Goal: Task Accomplishment & Management: Manage account settings

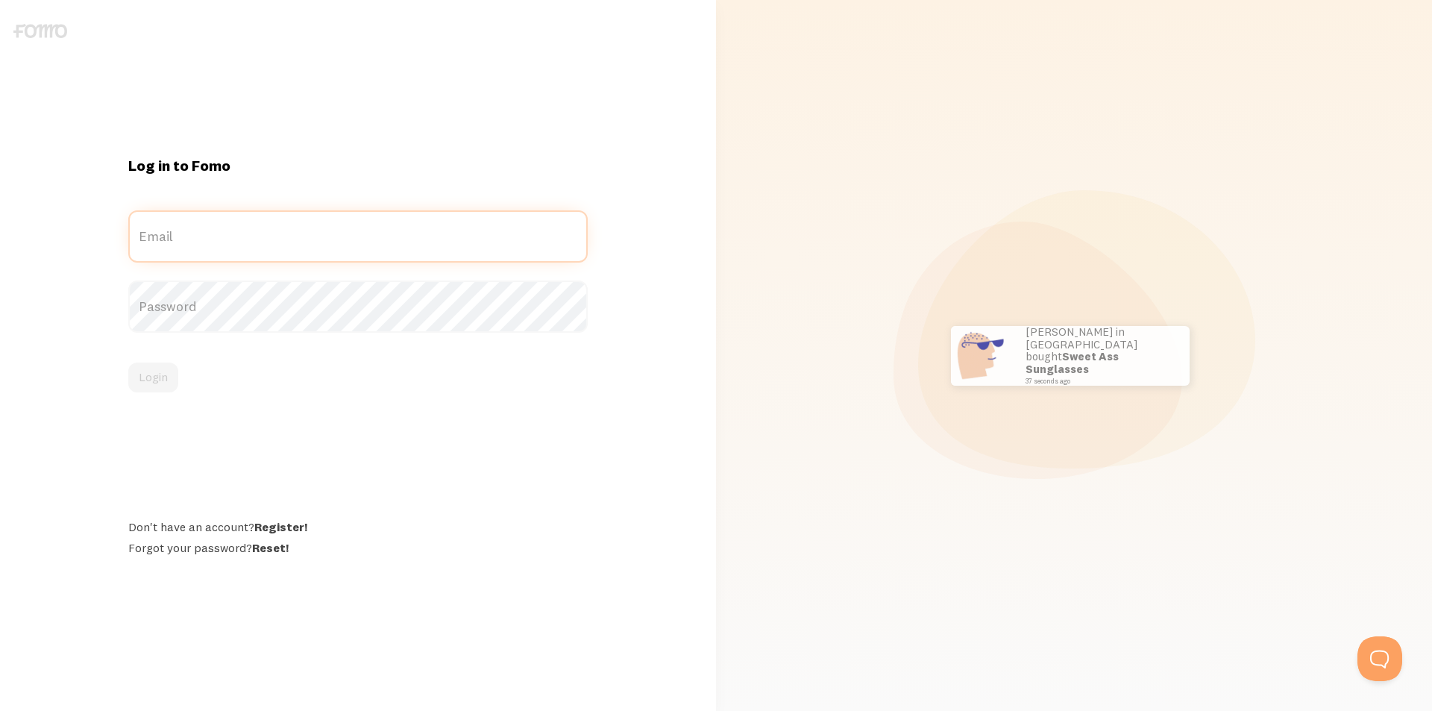
type input "[PERSON_NAME][EMAIL_ADDRESS][DOMAIN_NAME]"
click at [262, 333] on form "dora@dorahalasz.hu Email Password Login" at bounding box center [358, 301] width 460 height 182
click at [164, 383] on button "Login" at bounding box center [153, 378] width 50 height 30
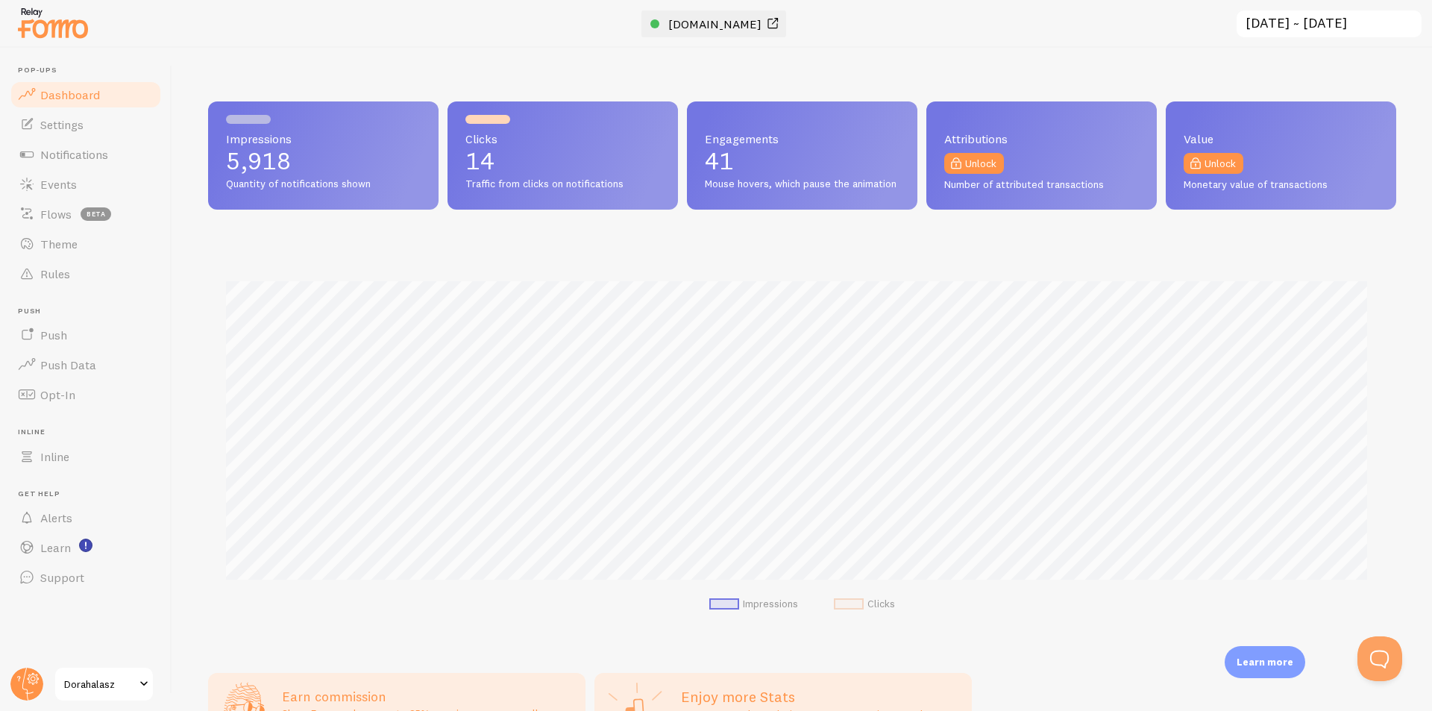
click at [692, 21] on span "[DOMAIN_NAME]" at bounding box center [714, 23] width 93 height 15
click at [60, 127] on span "Settings" at bounding box center [61, 124] width 43 height 15
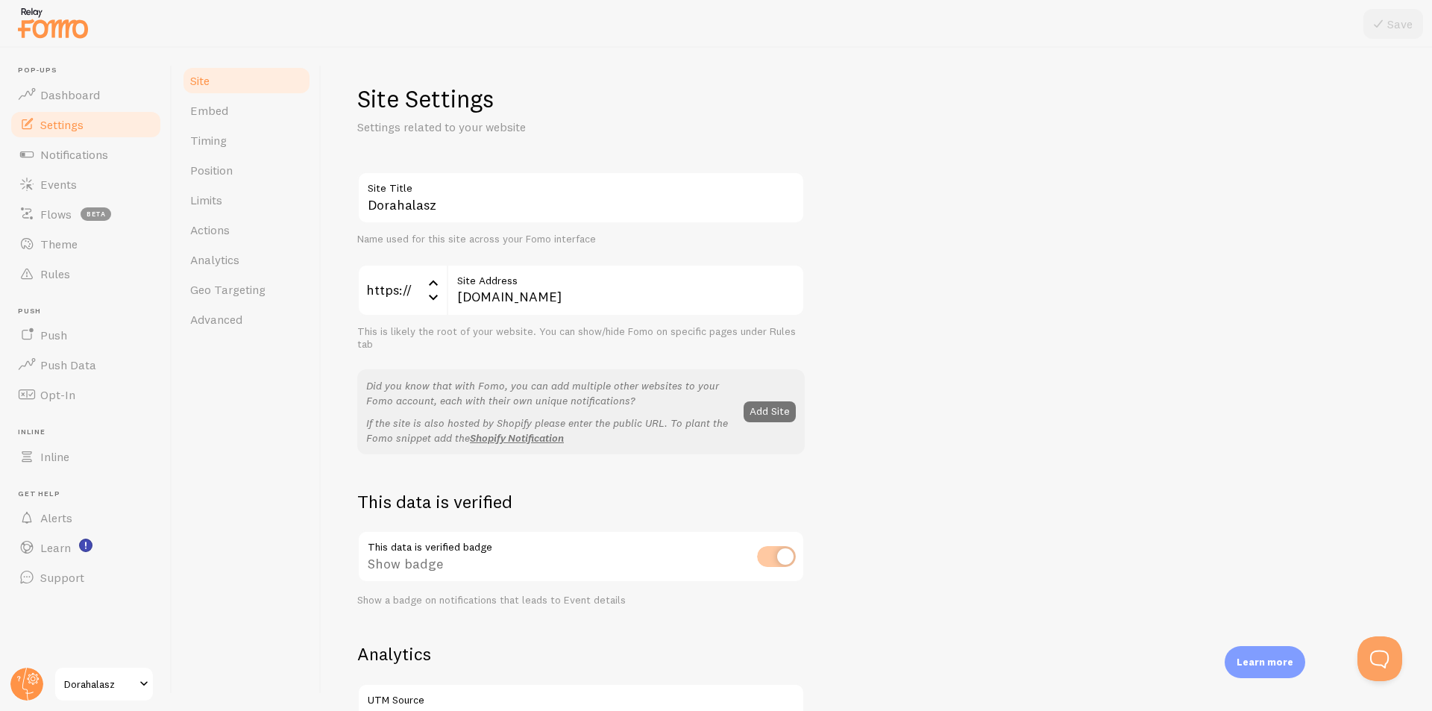
click at [768, 558] on div "This data is verified badge Show badge Show a badge on notifications that leads…" at bounding box center [581, 568] width 448 height 76
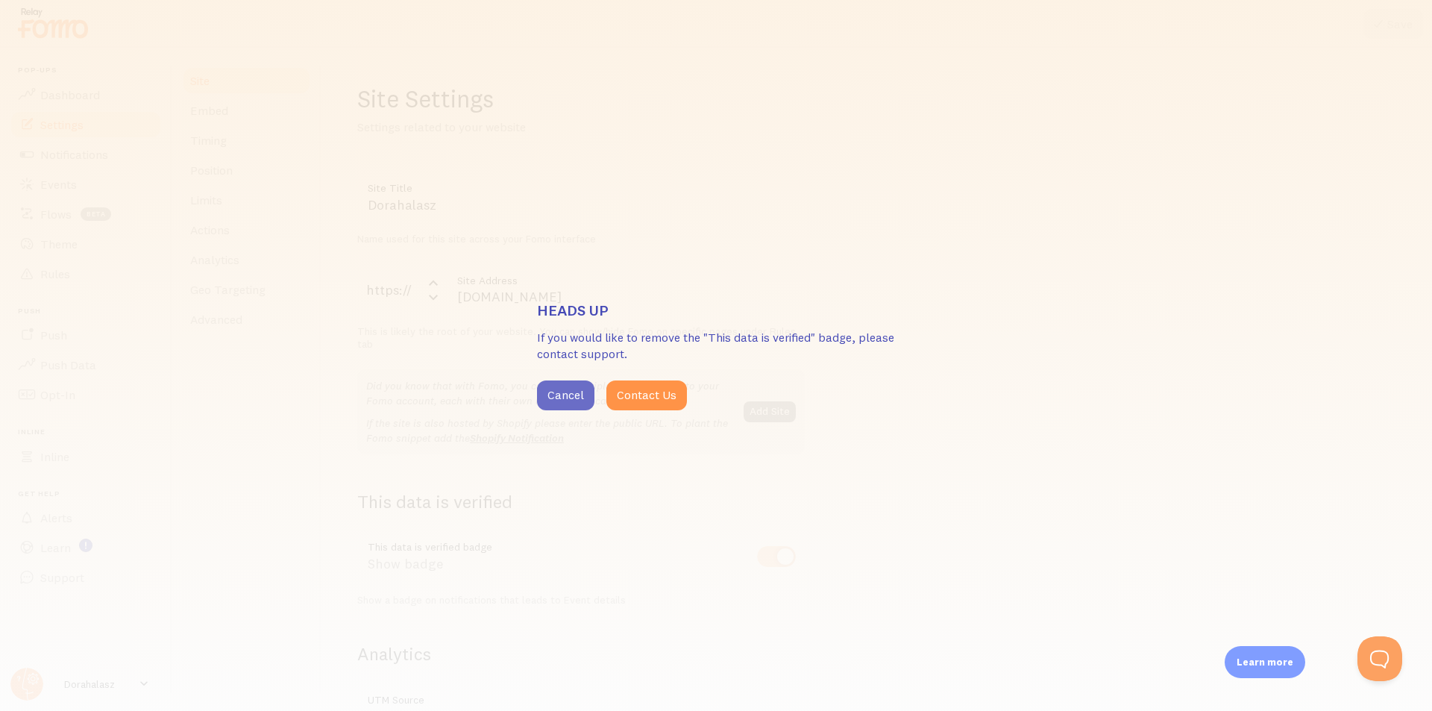
click at [561, 389] on button "Cancel" at bounding box center [565, 395] width 57 height 30
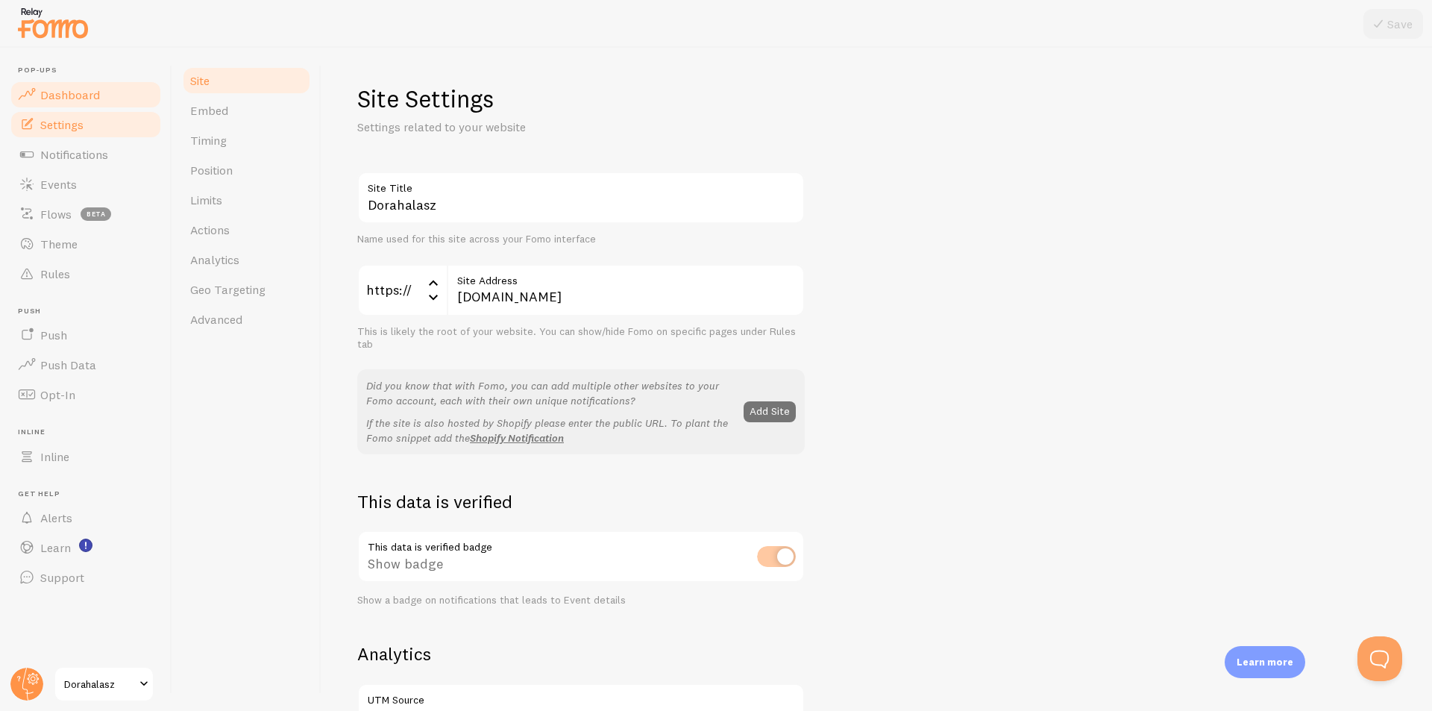
click at [100, 98] on link "Dashboard" at bounding box center [86, 95] width 154 height 30
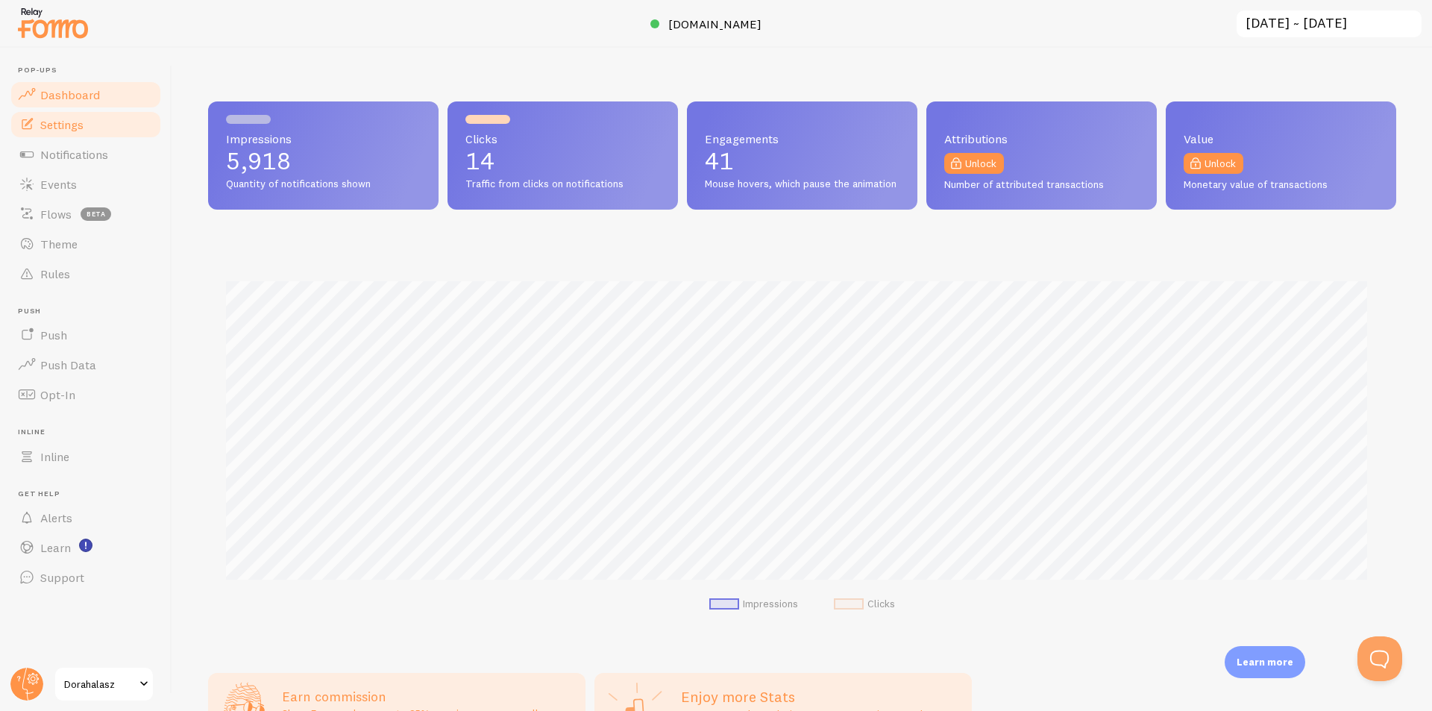
click at [63, 124] on span "Settings" at bounding box center [61, 124] width 43 height 15
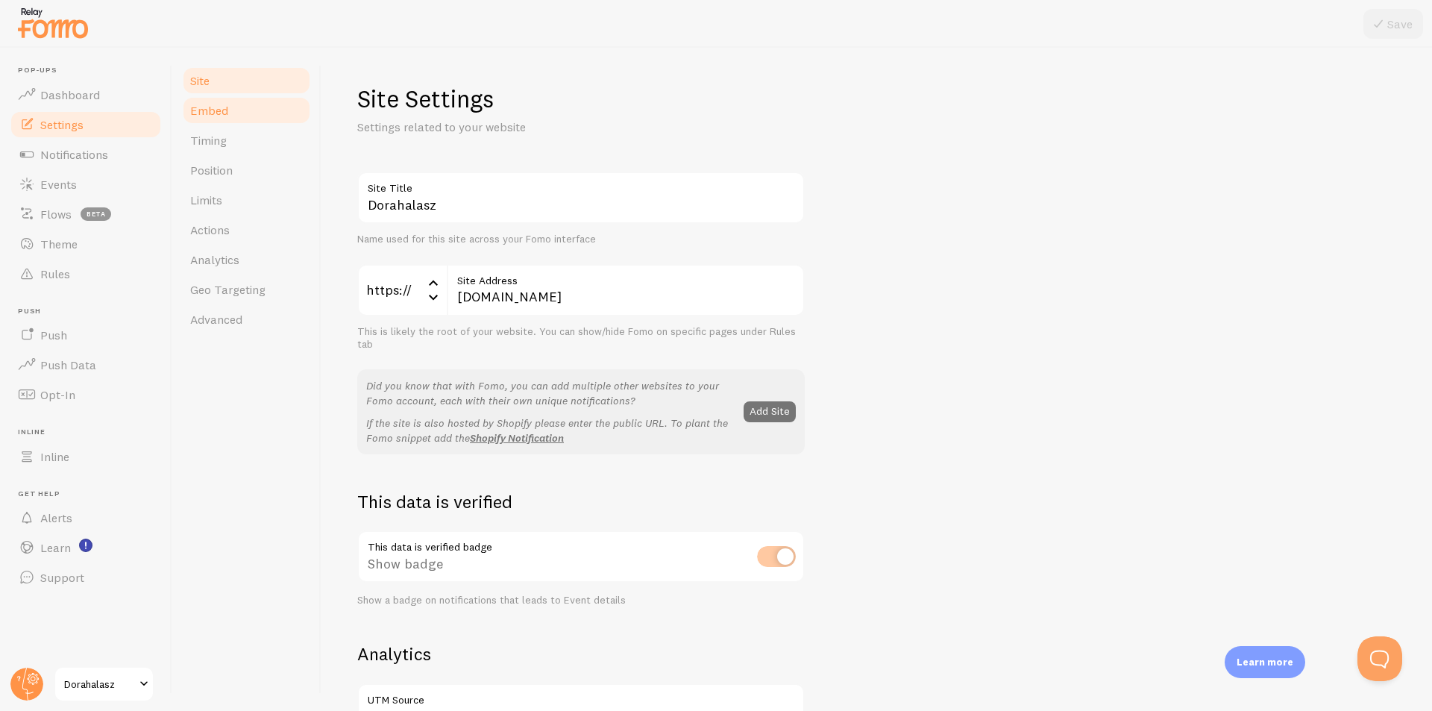
click at [239, 121] on link "Embed" at bounding box center [246, 110] width 131 height 30
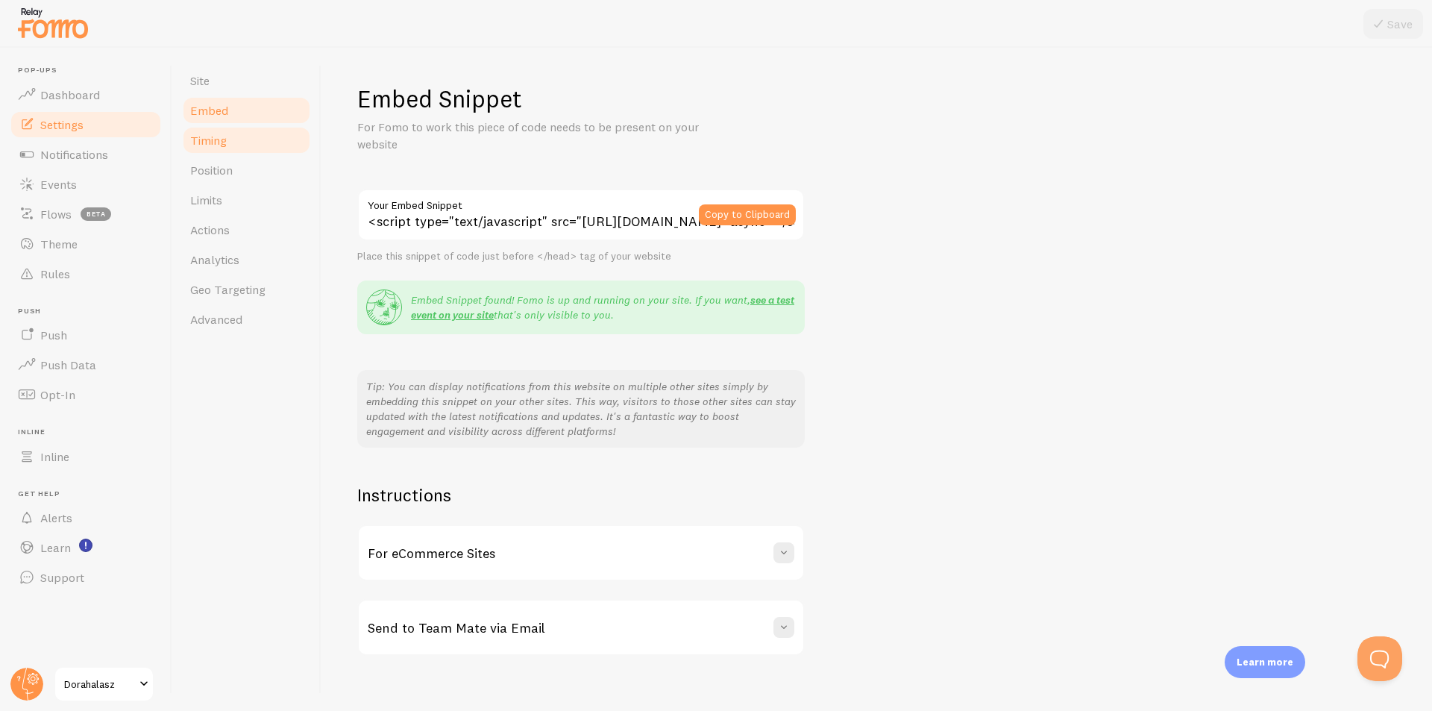
click at [245, 148] on link "Timing" at bounding box center [246, 140] width 131 height 30
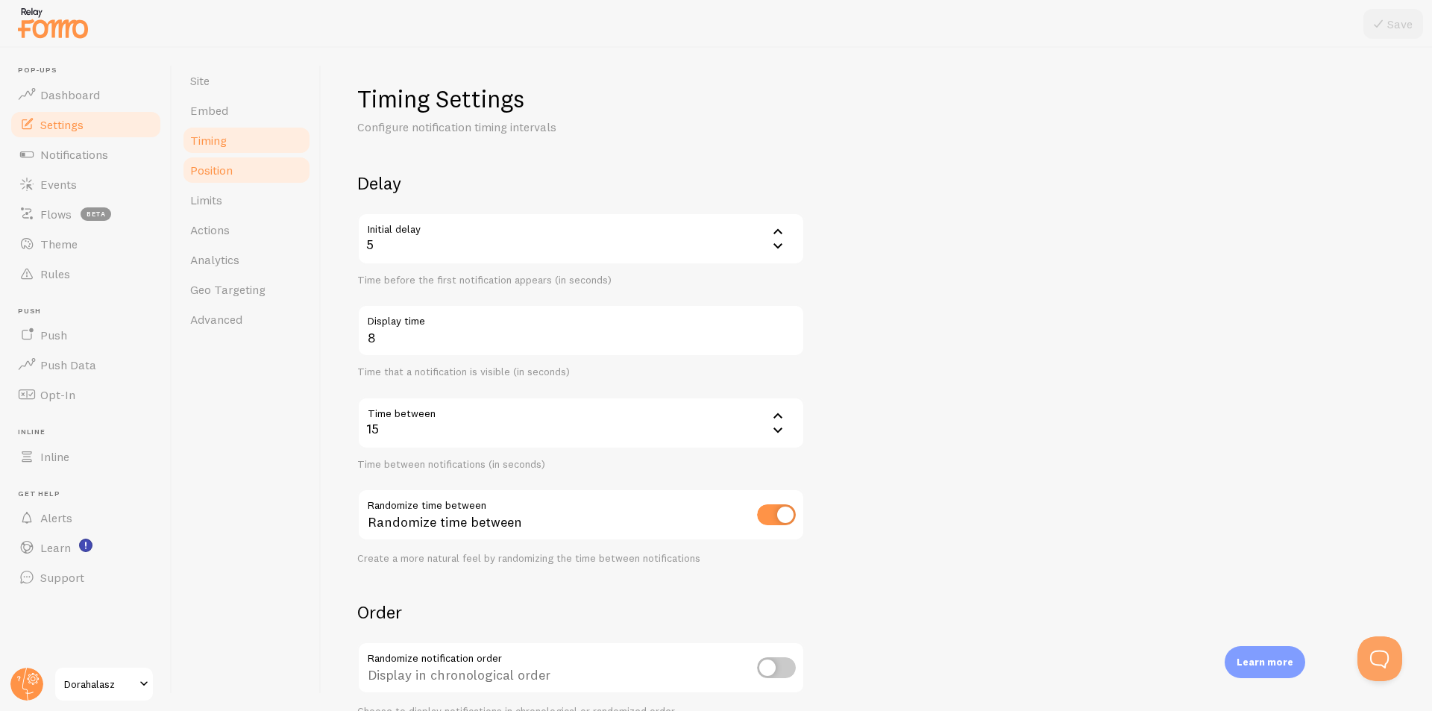
click at [246, 172] on link "Position" at bounding box center [246, 170] width 131 height 30
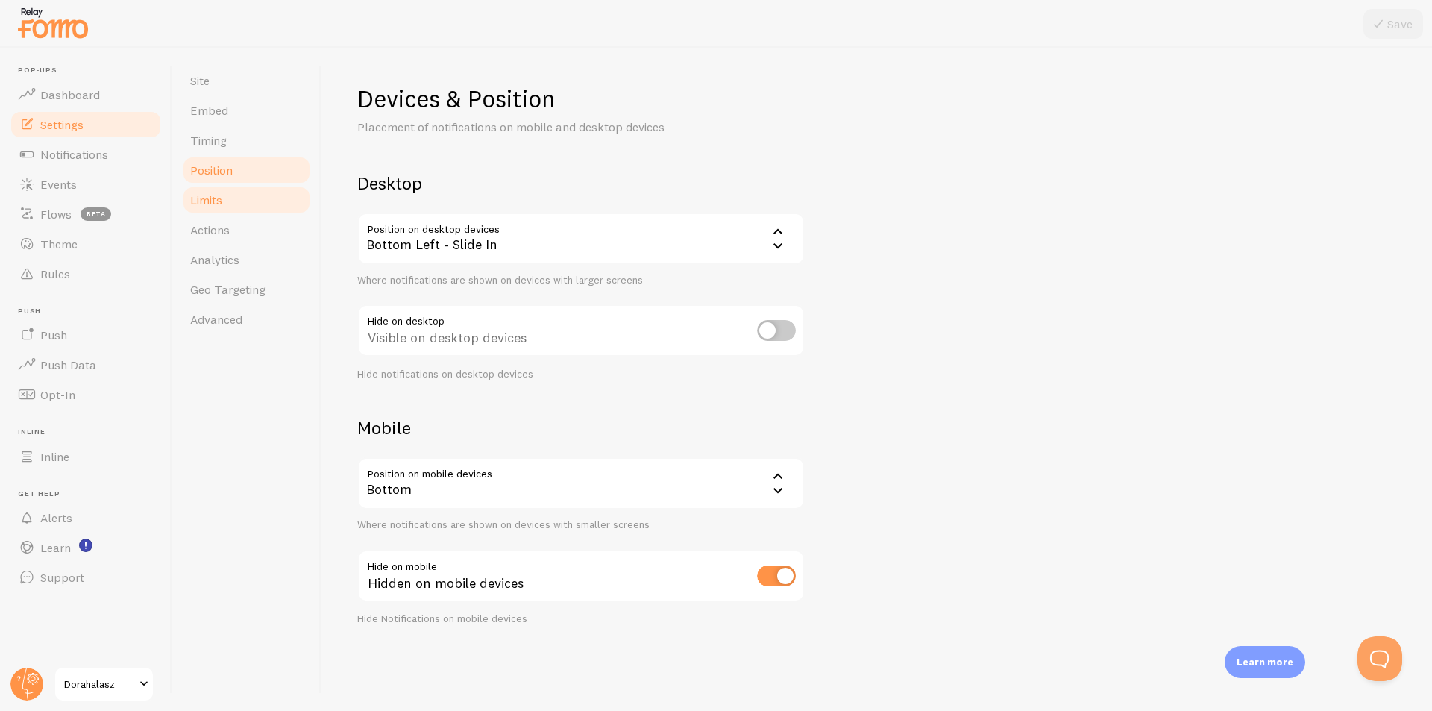
click at [246, 189] on link "Limits" at bounding box center [246, 200] width 131 height 30
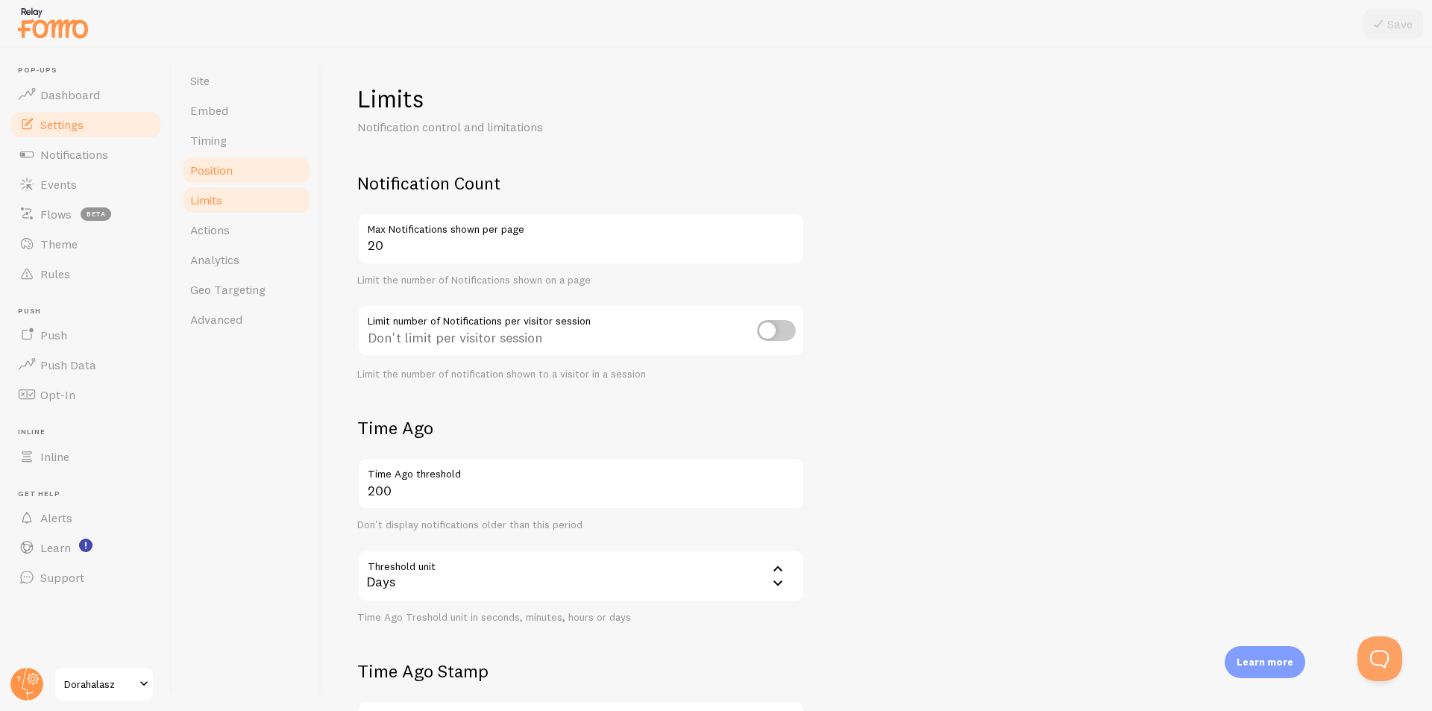
click at [239, 169] on link "Position" at bounding box center [246, 170] width 131 height 30
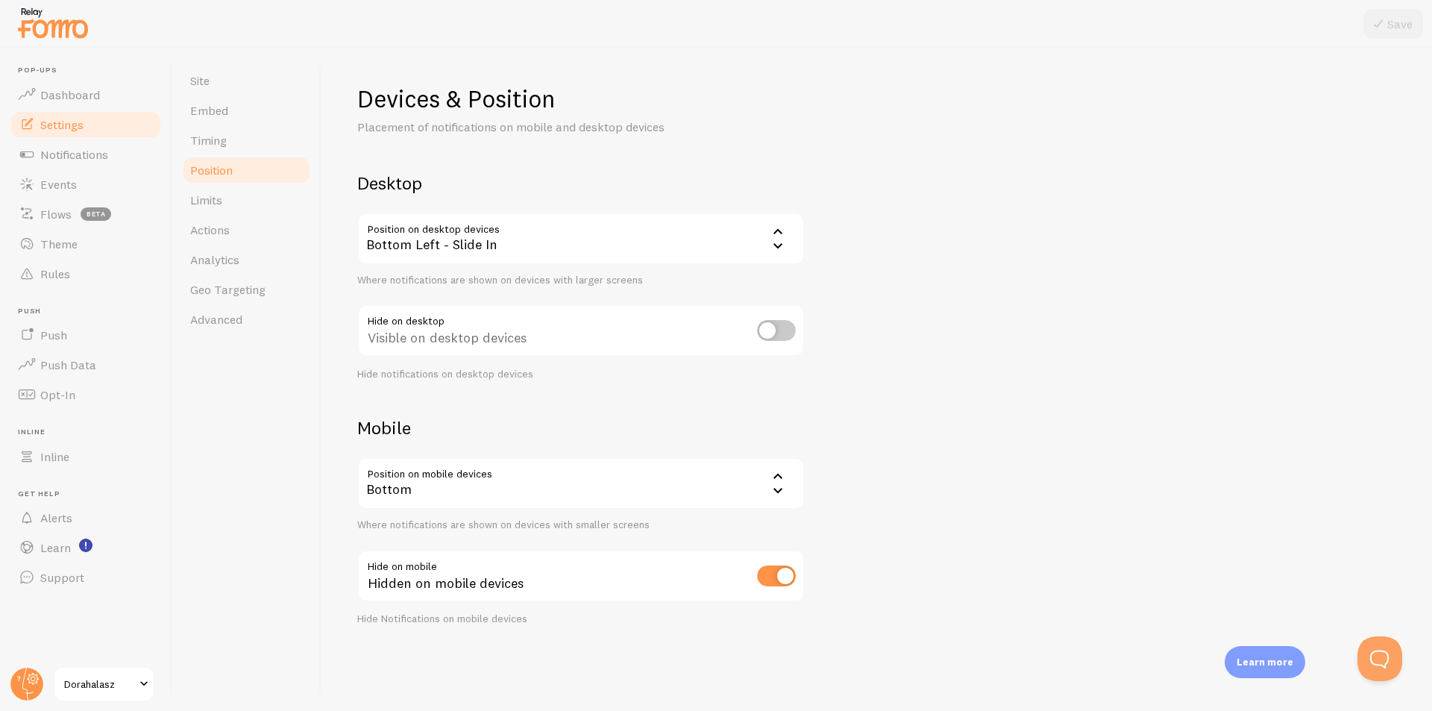
click at [241, 184] on link "Position" at bounding box center [246, 170] width 131 height 30
click at [241, 197] on link "Limits" at bounding box center [246, 200] width 131 height 30
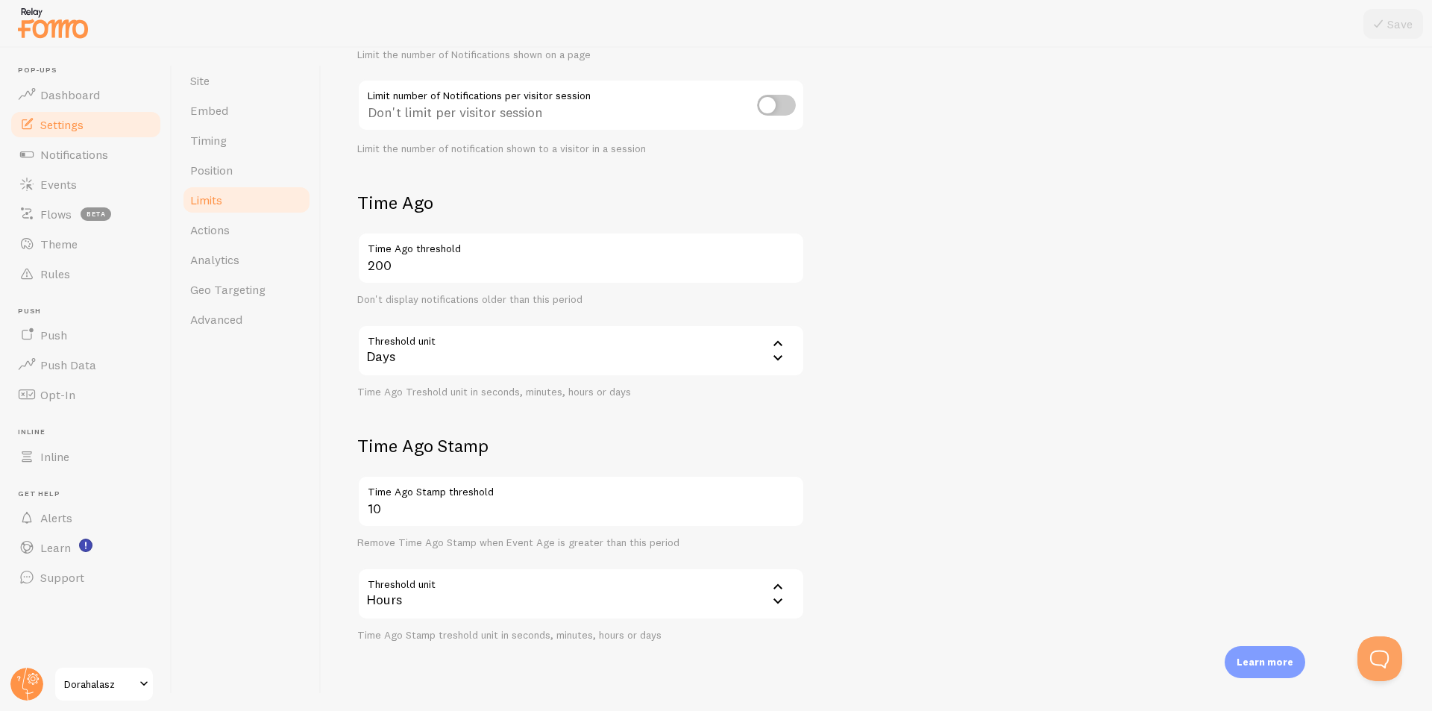
scroll to position [257, 0]
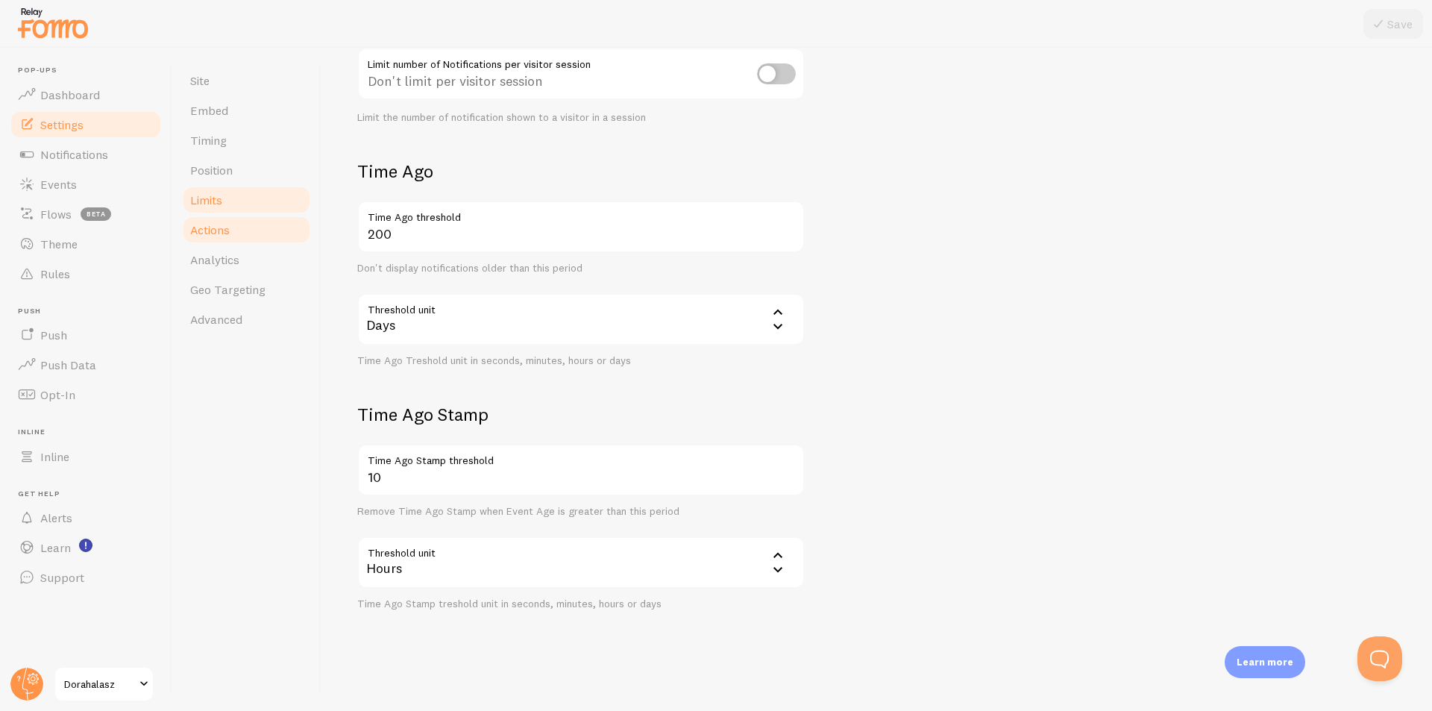
click at [237, 235] on link "Actions" at bounding box center [246, 230] width 131 height 30
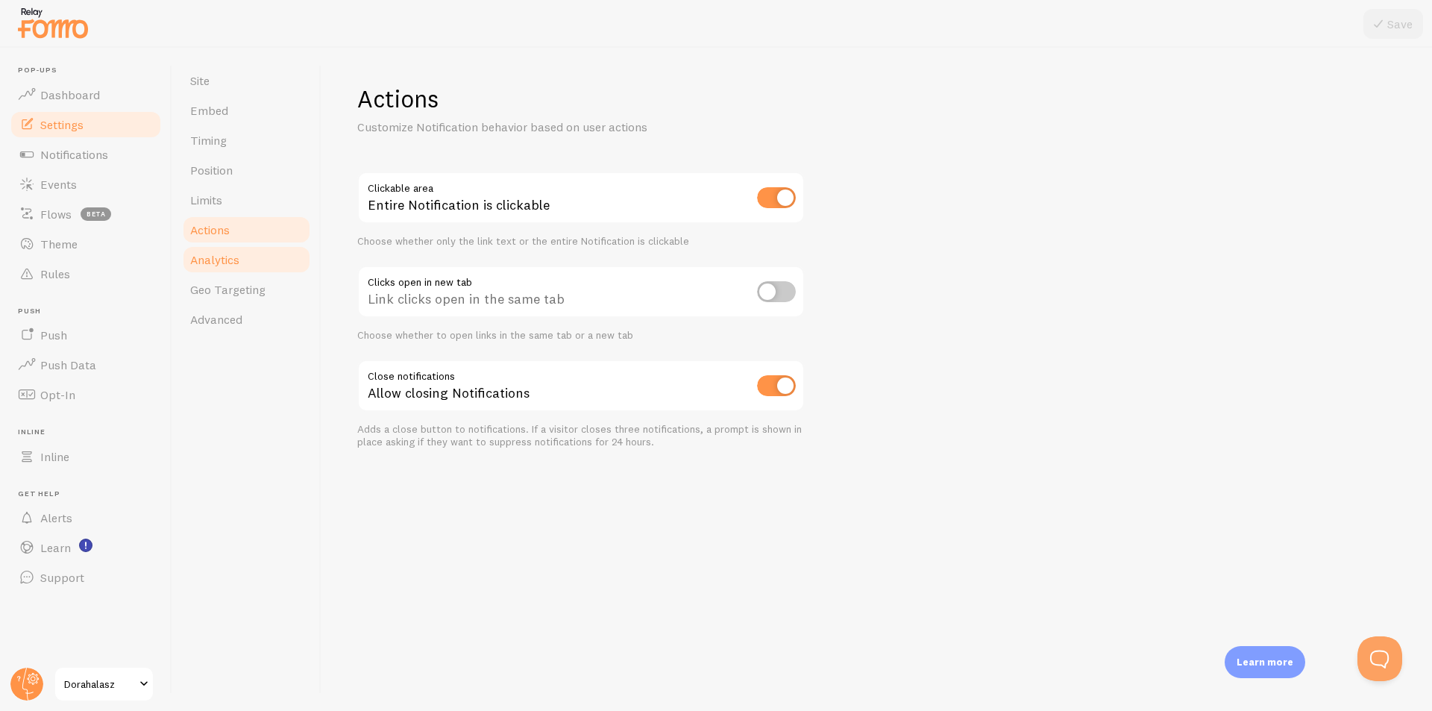
click at [239, 260] on span "Analytics" at bounding box center [214, 259] width 49 height 15
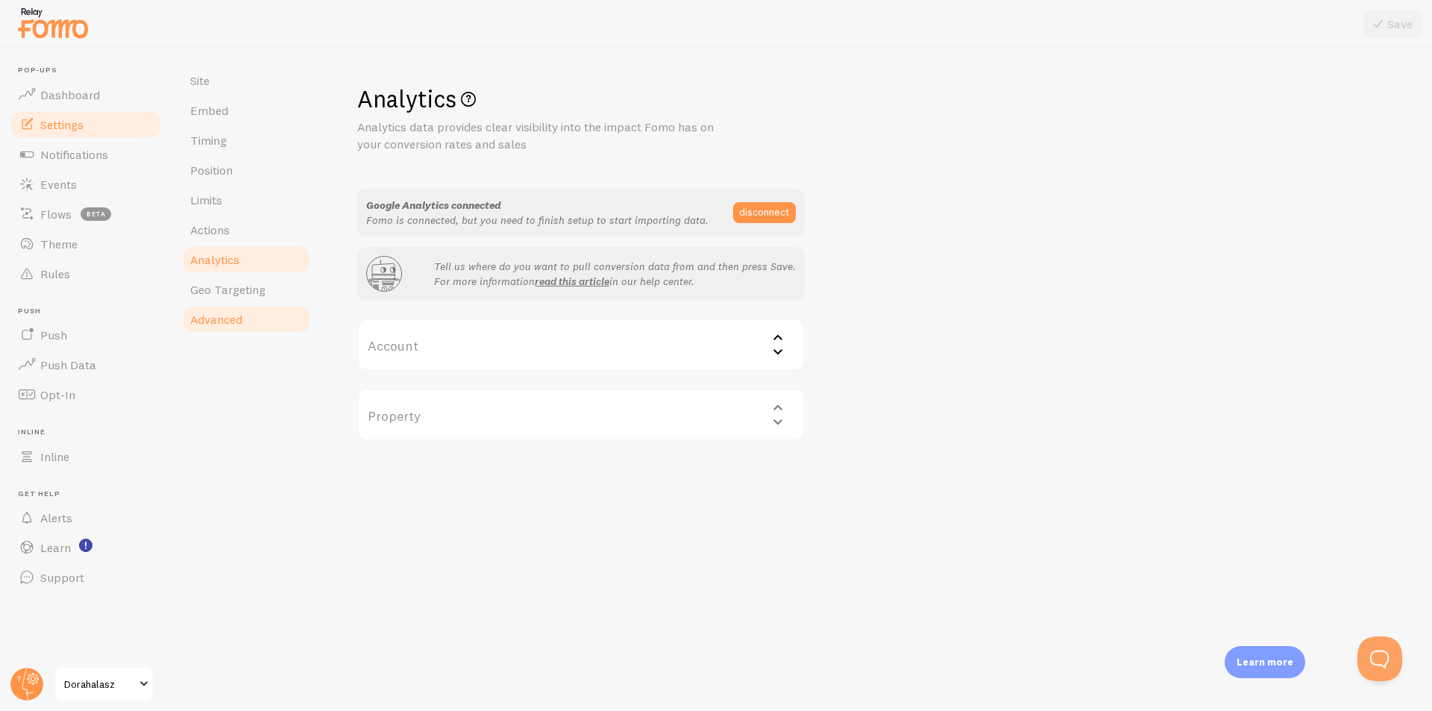
click at [256, 319] on link "Advanced" at bounding box center [246, 319] width 131 height 30
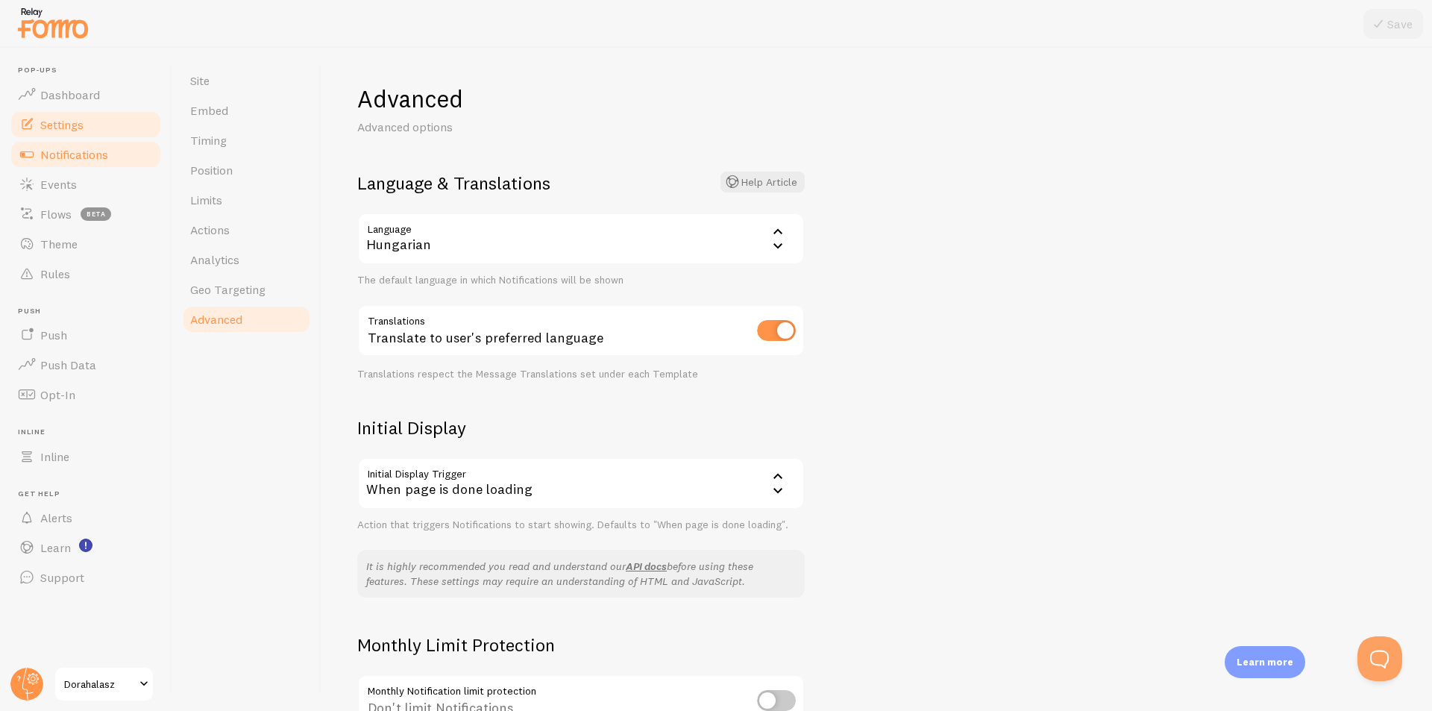
click at [107, 154] on span "Notifications" at bounding box center [74, 154] width 68 height 15
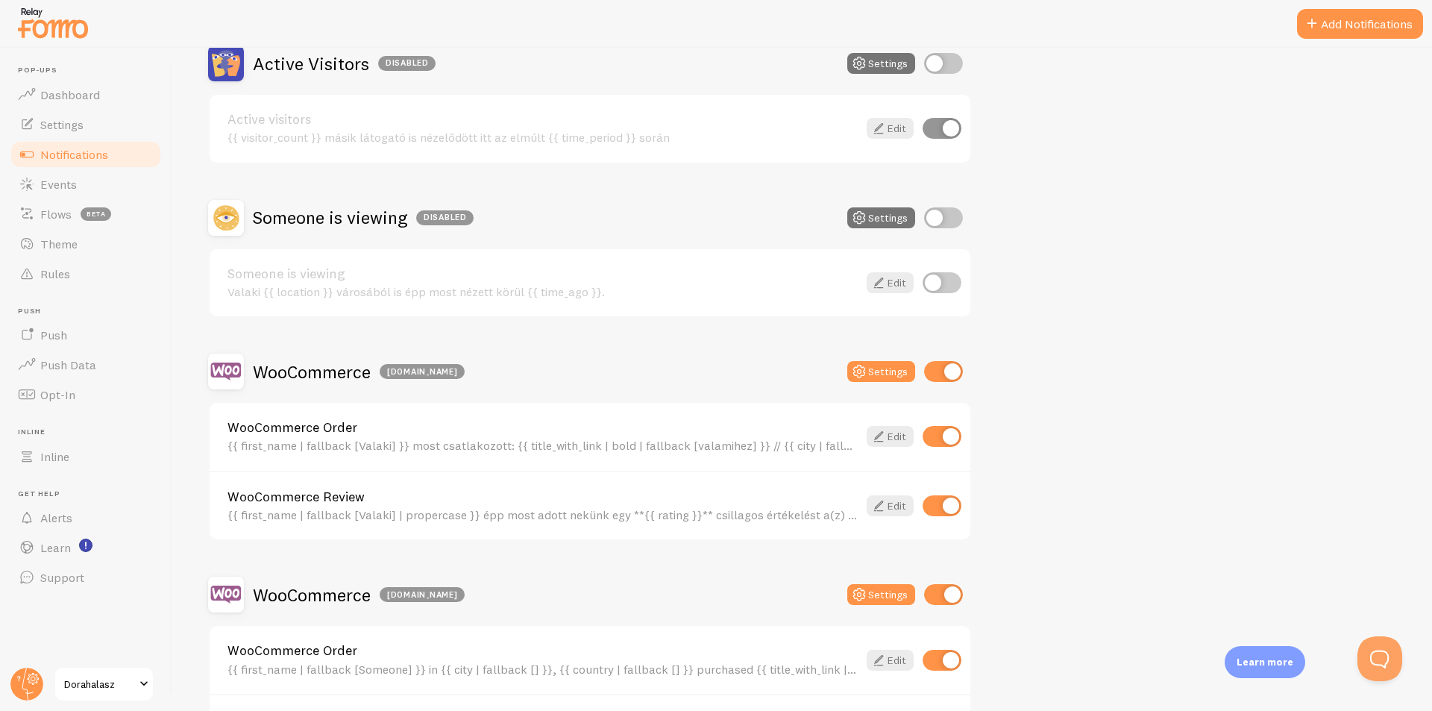
scroll to position [298, 0]
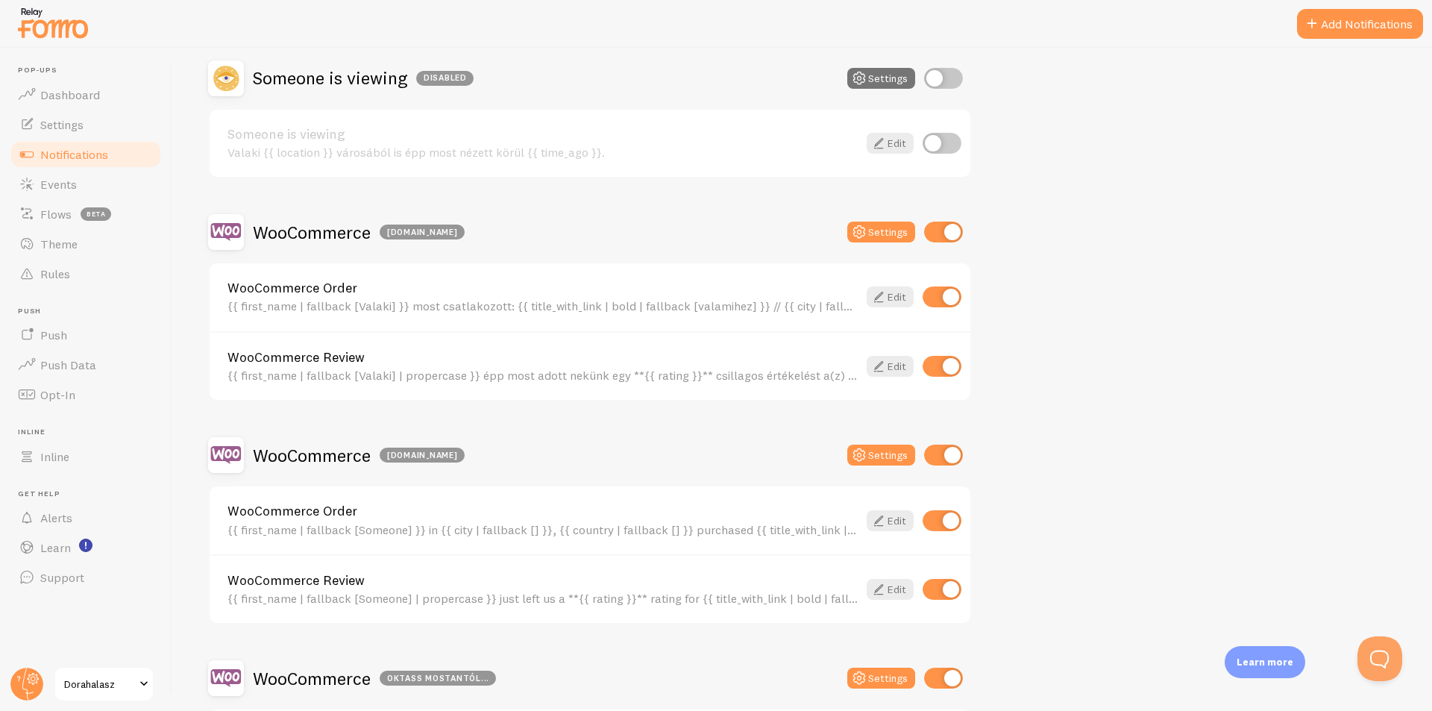
click at [934, 235] on input "checkbox" at bounding box center [943, 232] width 39 height 21
checkbox input "false"
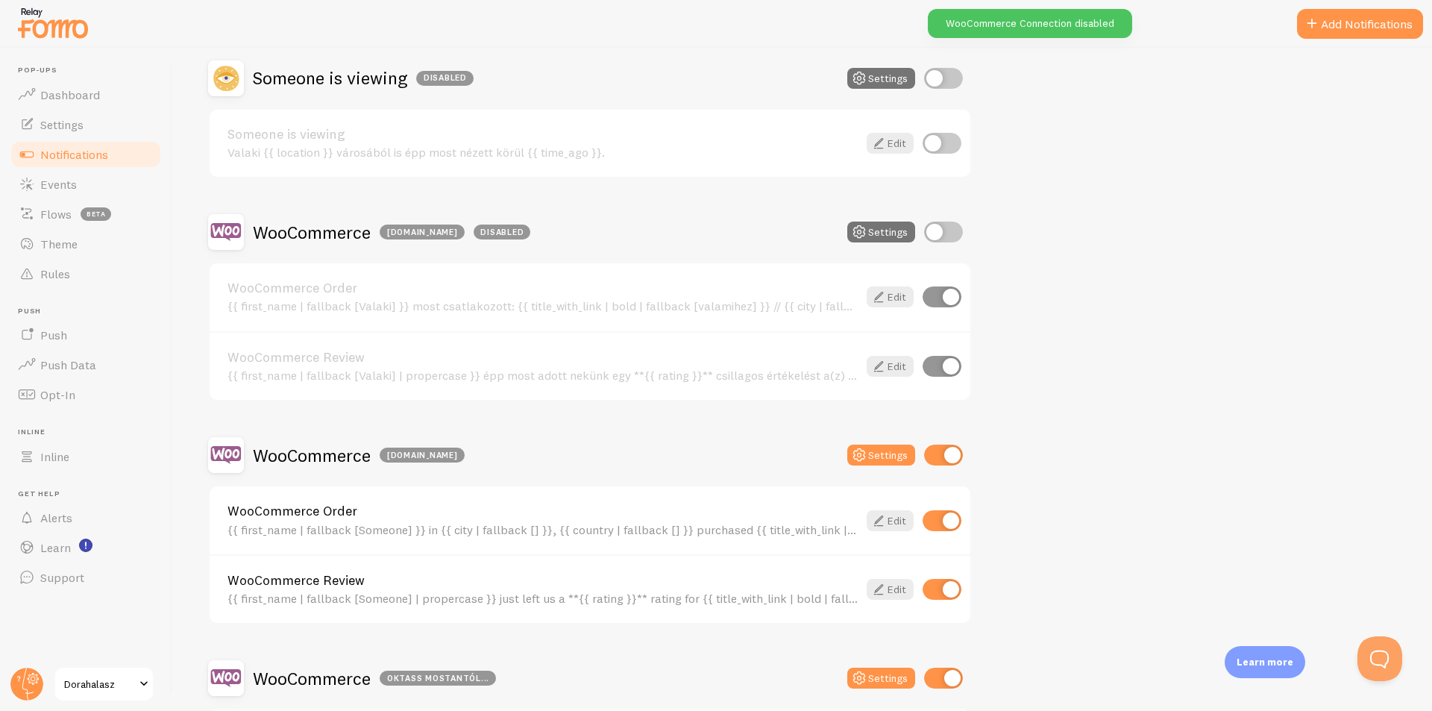
click at [937, 446] on input "checkbox" at bounding box center [943, 455] width 39 height 21
checkbox input "false"
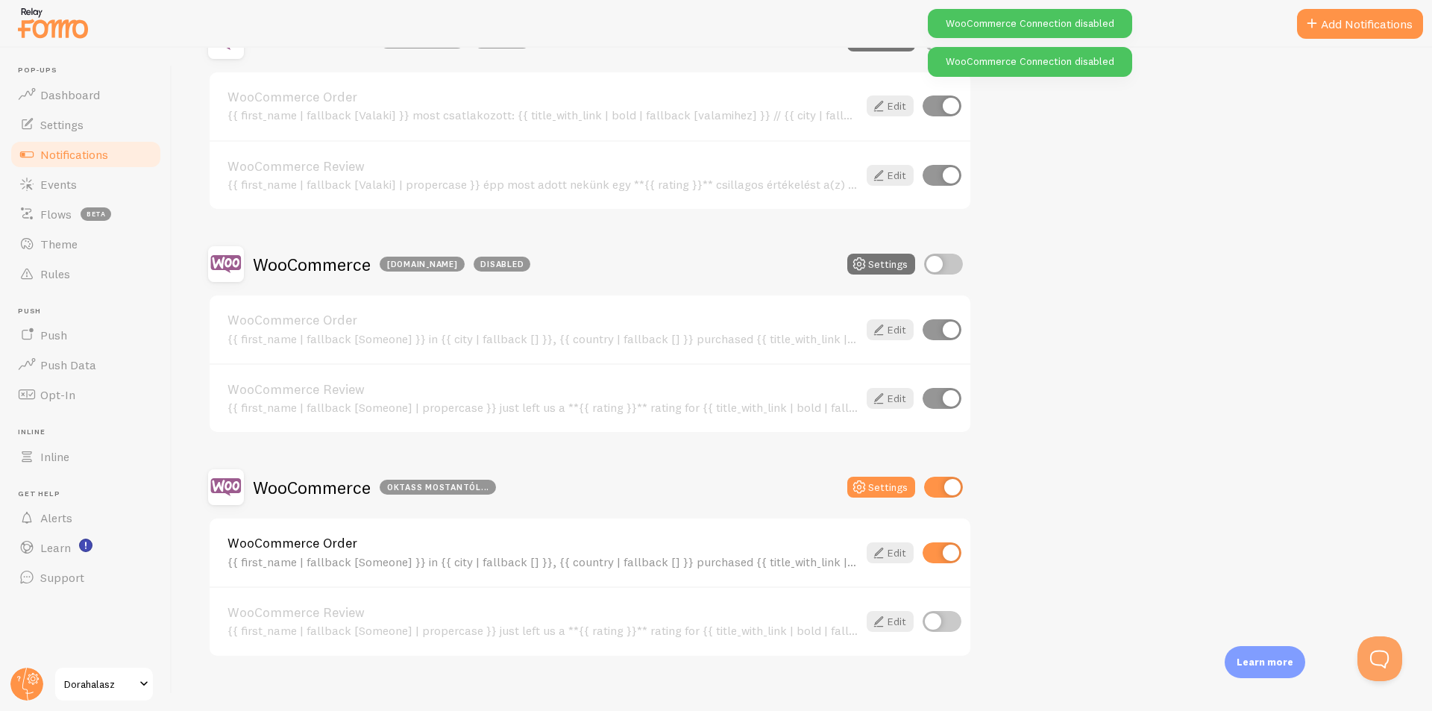
scroll to position [507, 0]
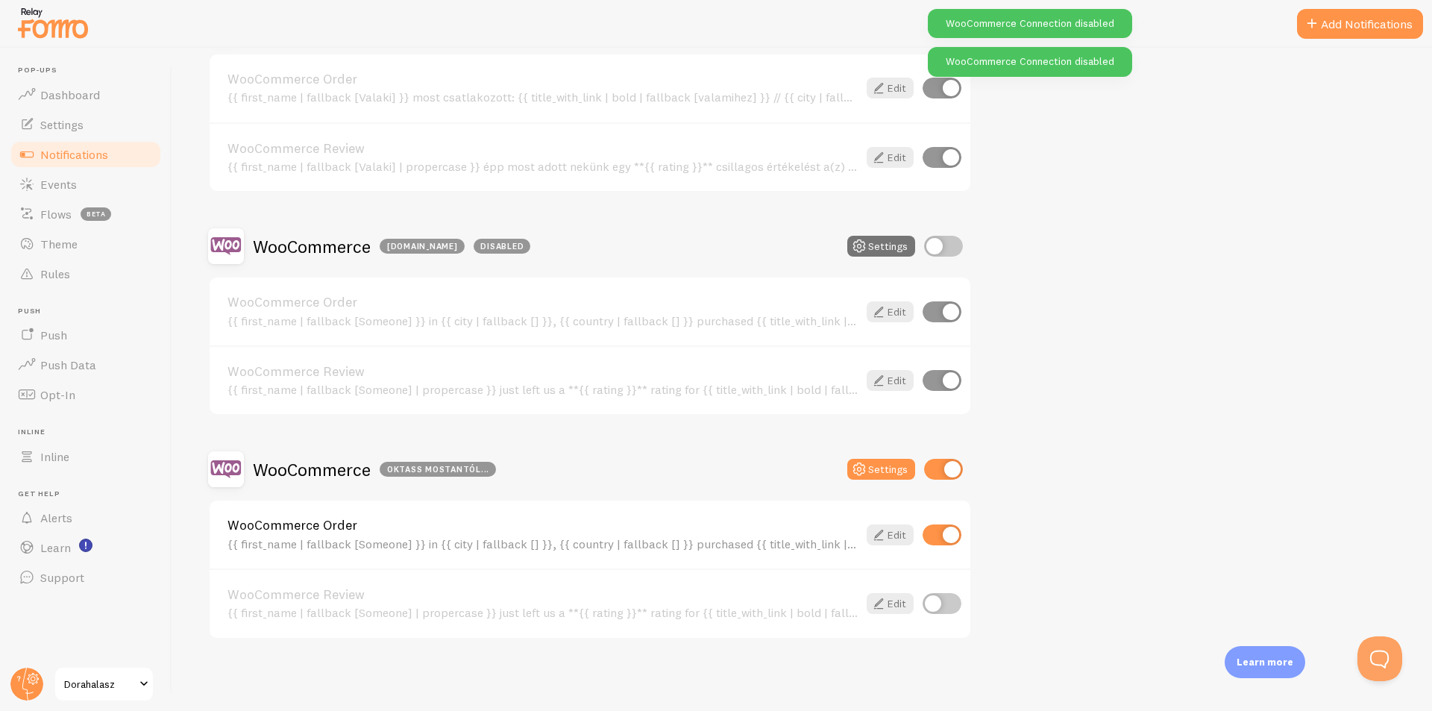
click at [947, 471] on input "checkbox" at bounding box center [943, 469] width 39 height 21
checkbox input "false"
